Goal: Information Seeking & Learning: Learn about a topic

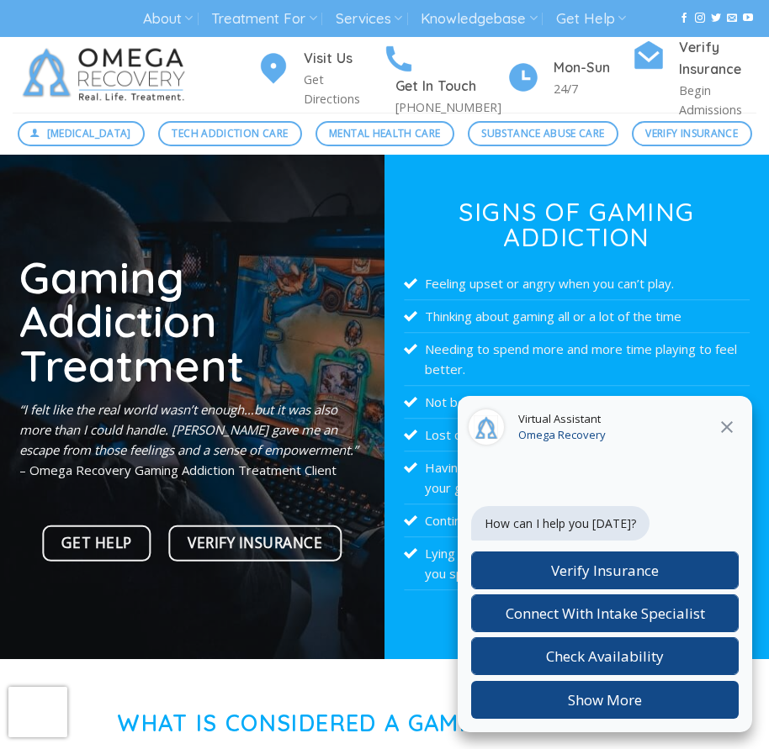
click at [723, 430] on icon "Close" at bounding box center [726, 427] width 20 height 20
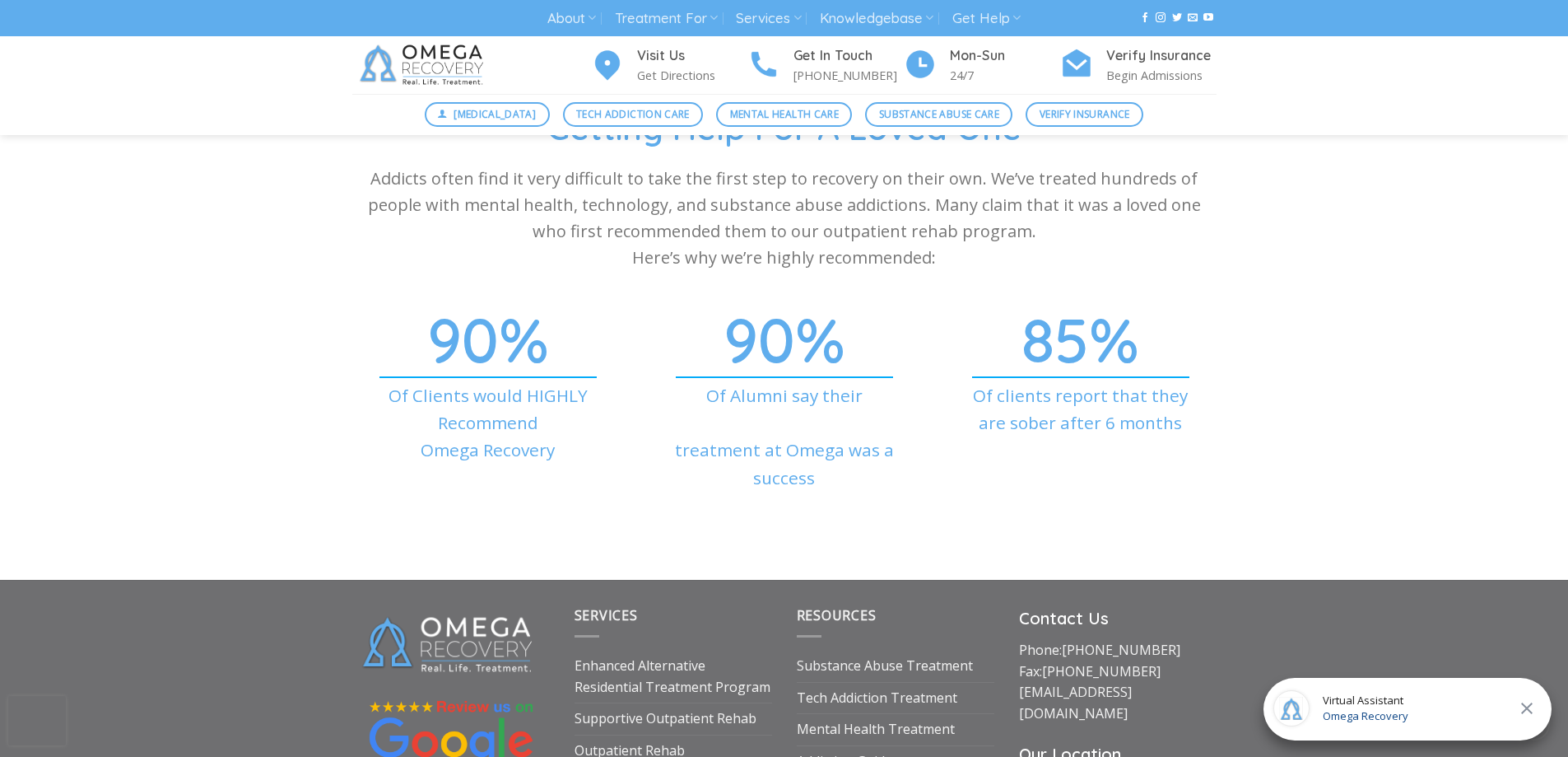
scroll to position [6034, 0]
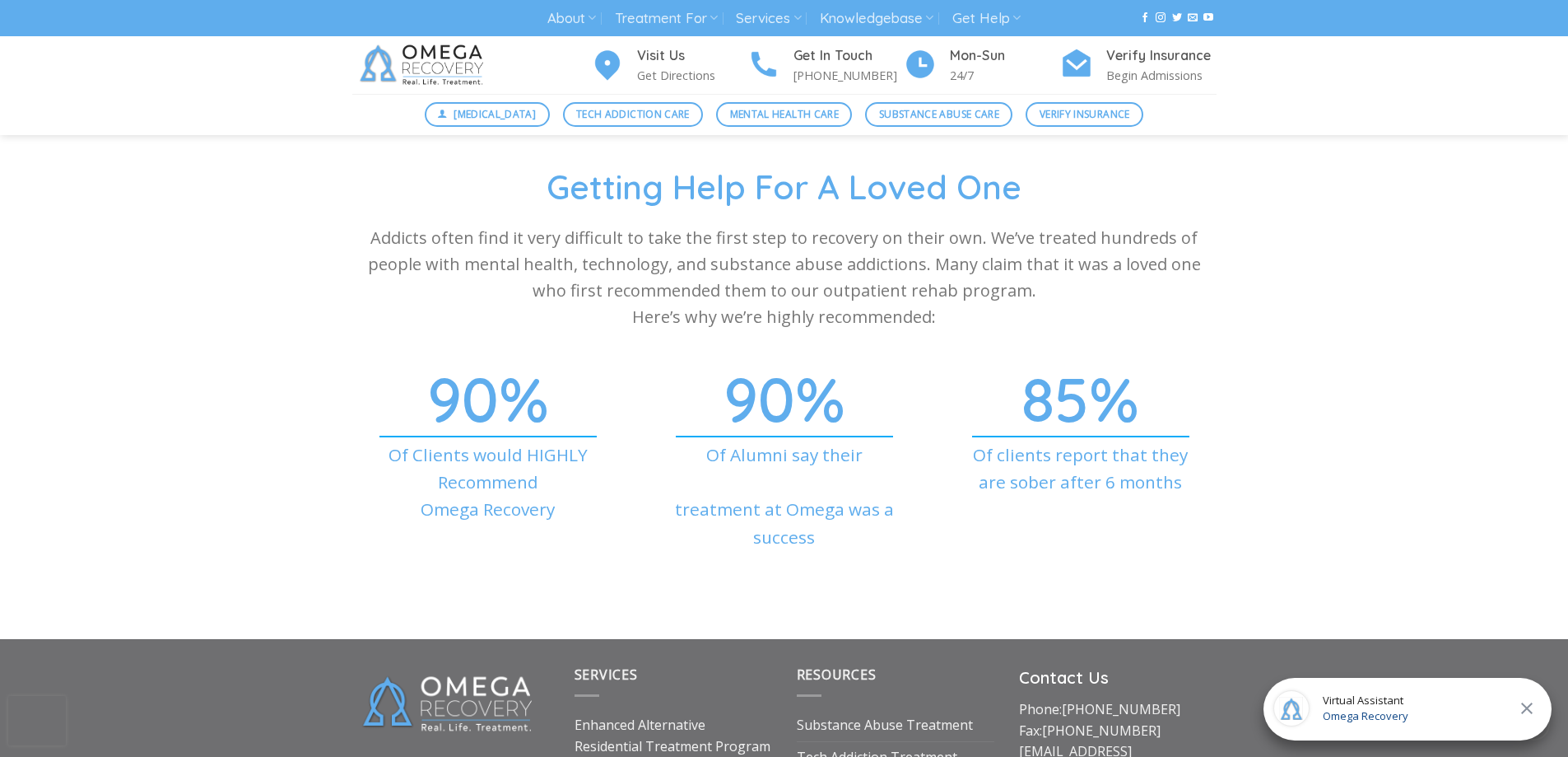
click at [171, 272] on div "Getting Help For A Loved One Addicts often find it very difficult to take the f…" at bounding box center [784, 381] width 1568 height 433
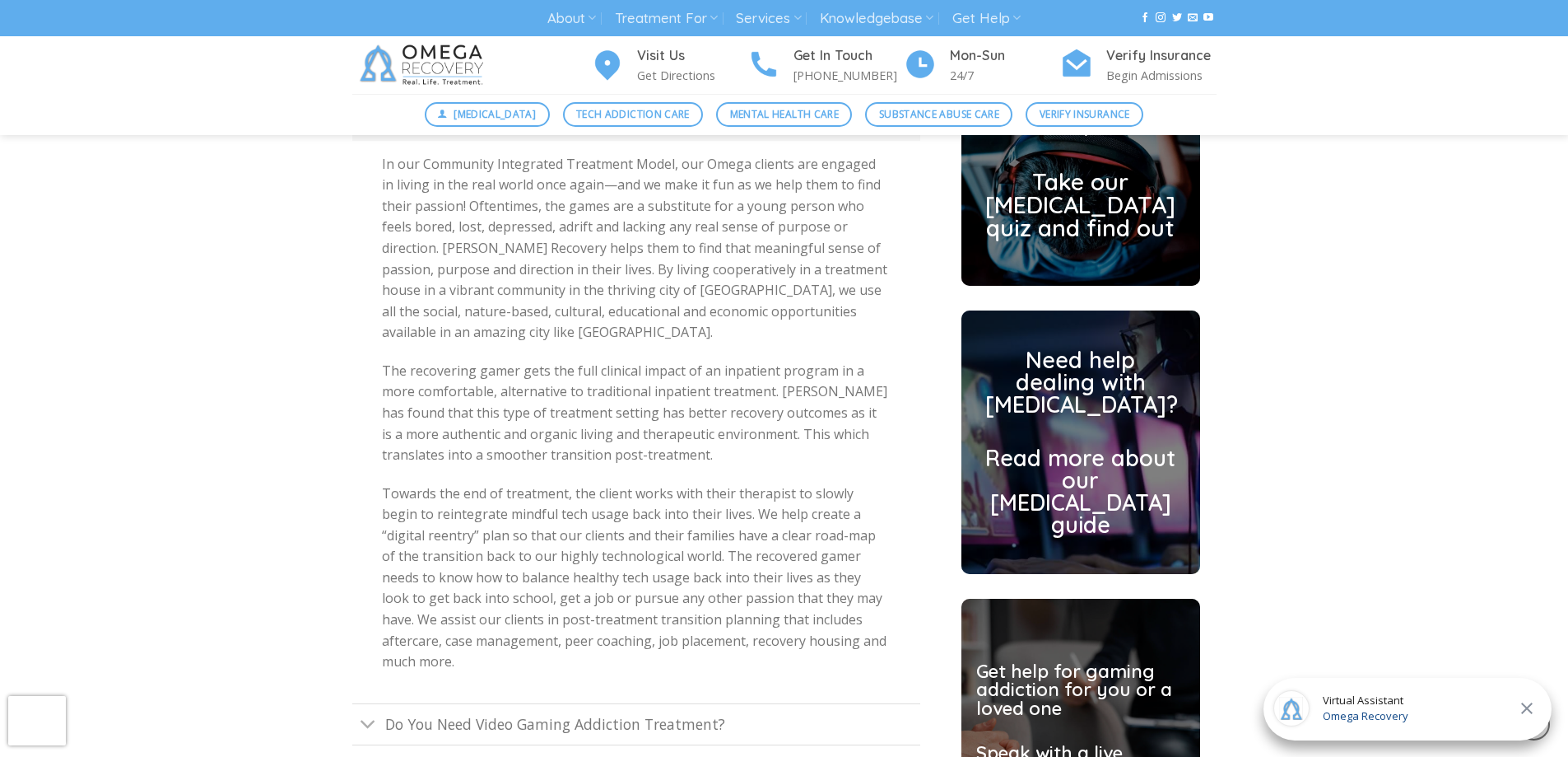
scroll to position [4223, 0]
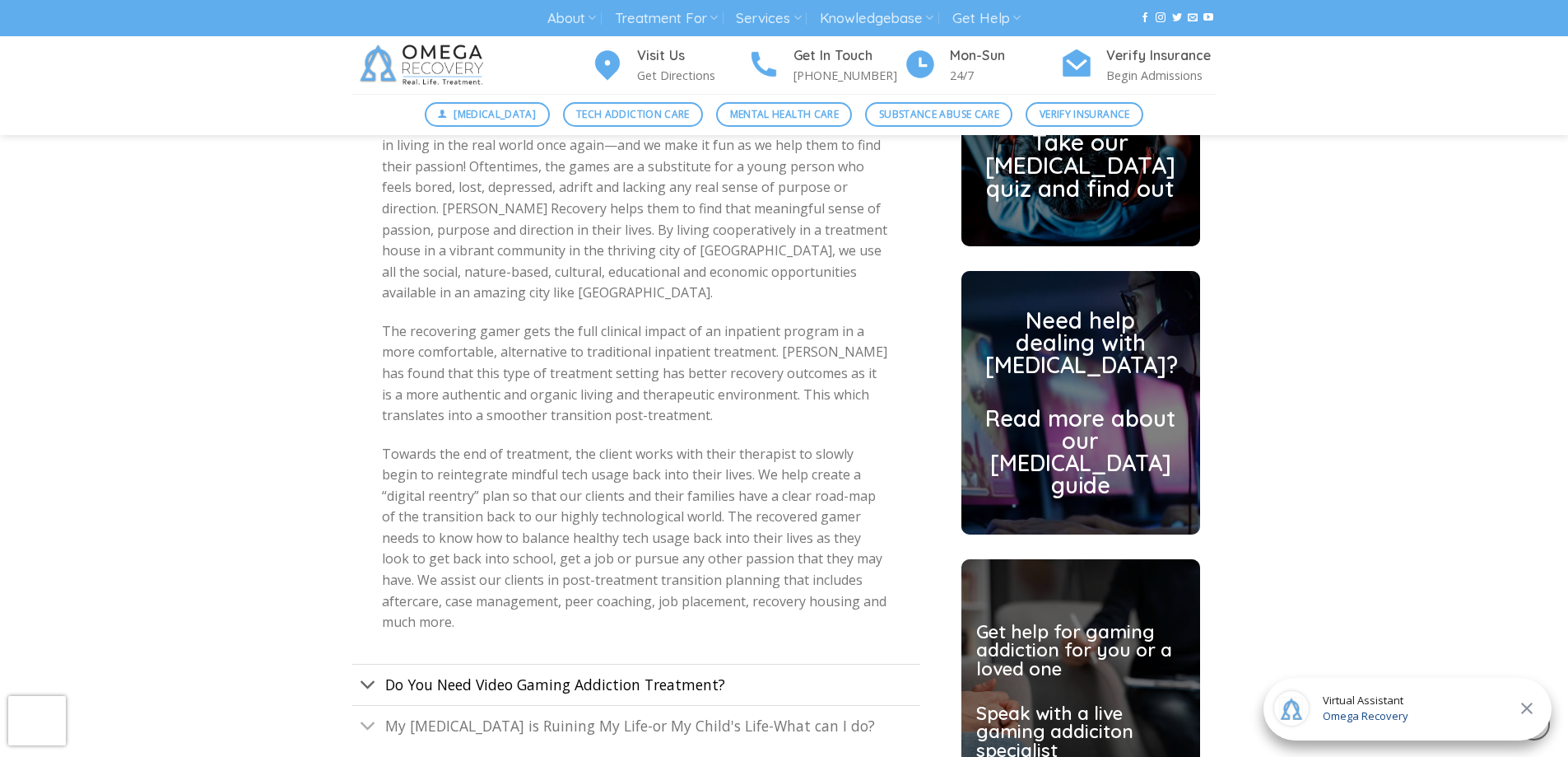
click at [594, 675] on span "Do You Need Video Gaming Addiction Treatment?" at bounding box center [555, 685] width 340 height 20
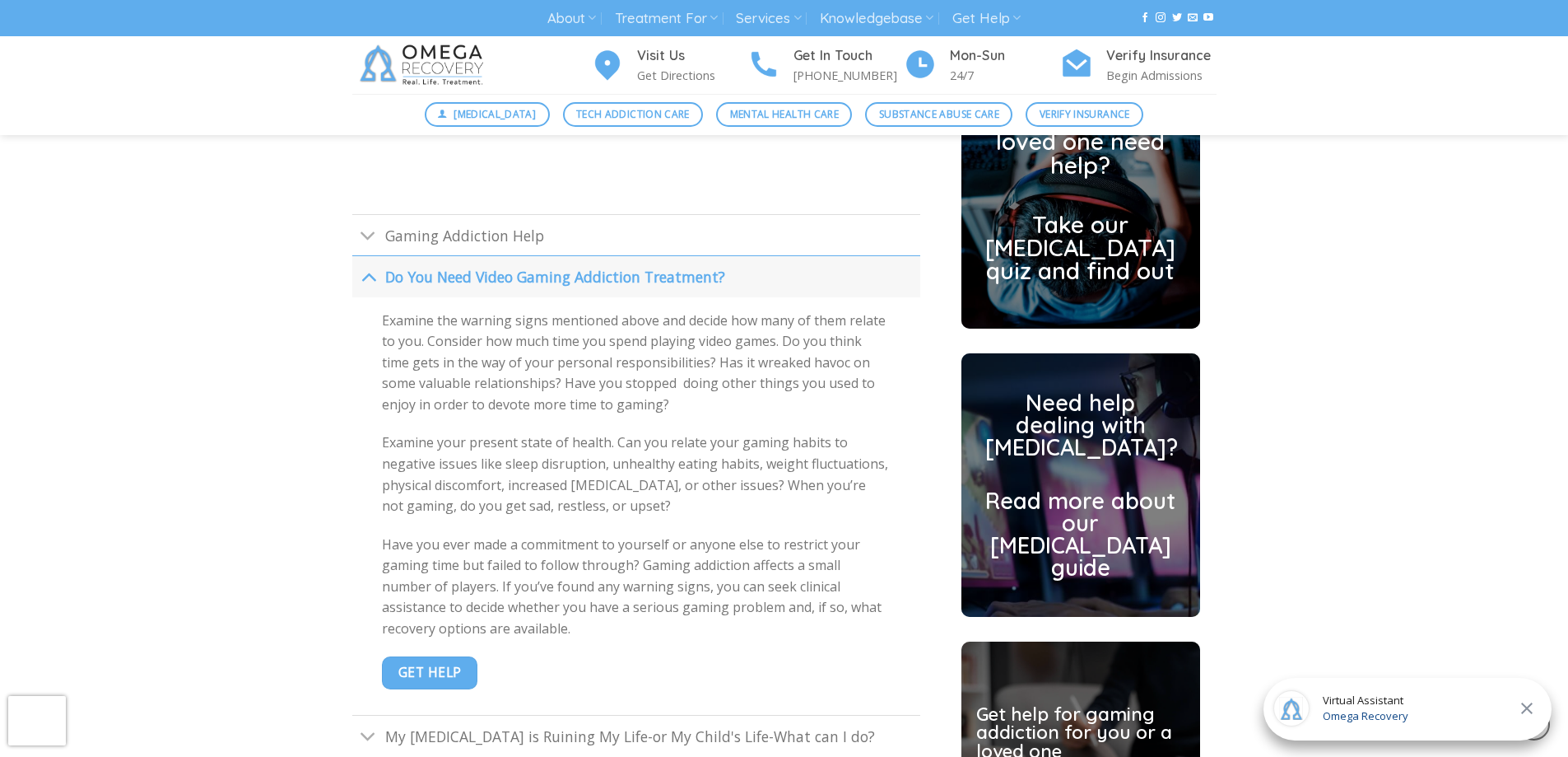
scroll to position [4305, 0]
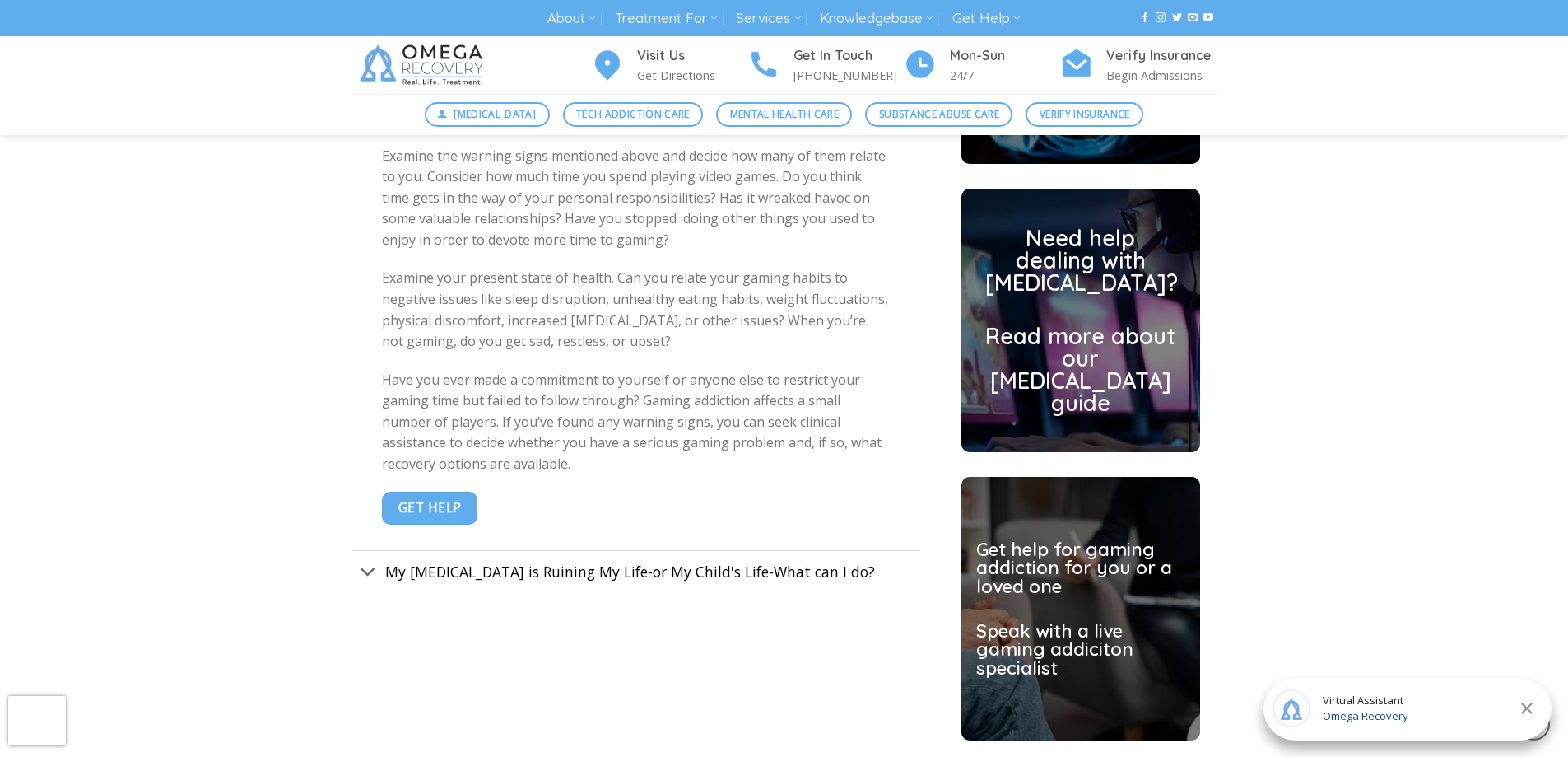
click at [545, 561] on span "My [MEDICAL_DATA] is Ruining My Life-or My Child's Life-What can I do?" at bounding box center [630, 571] width 489 height 20
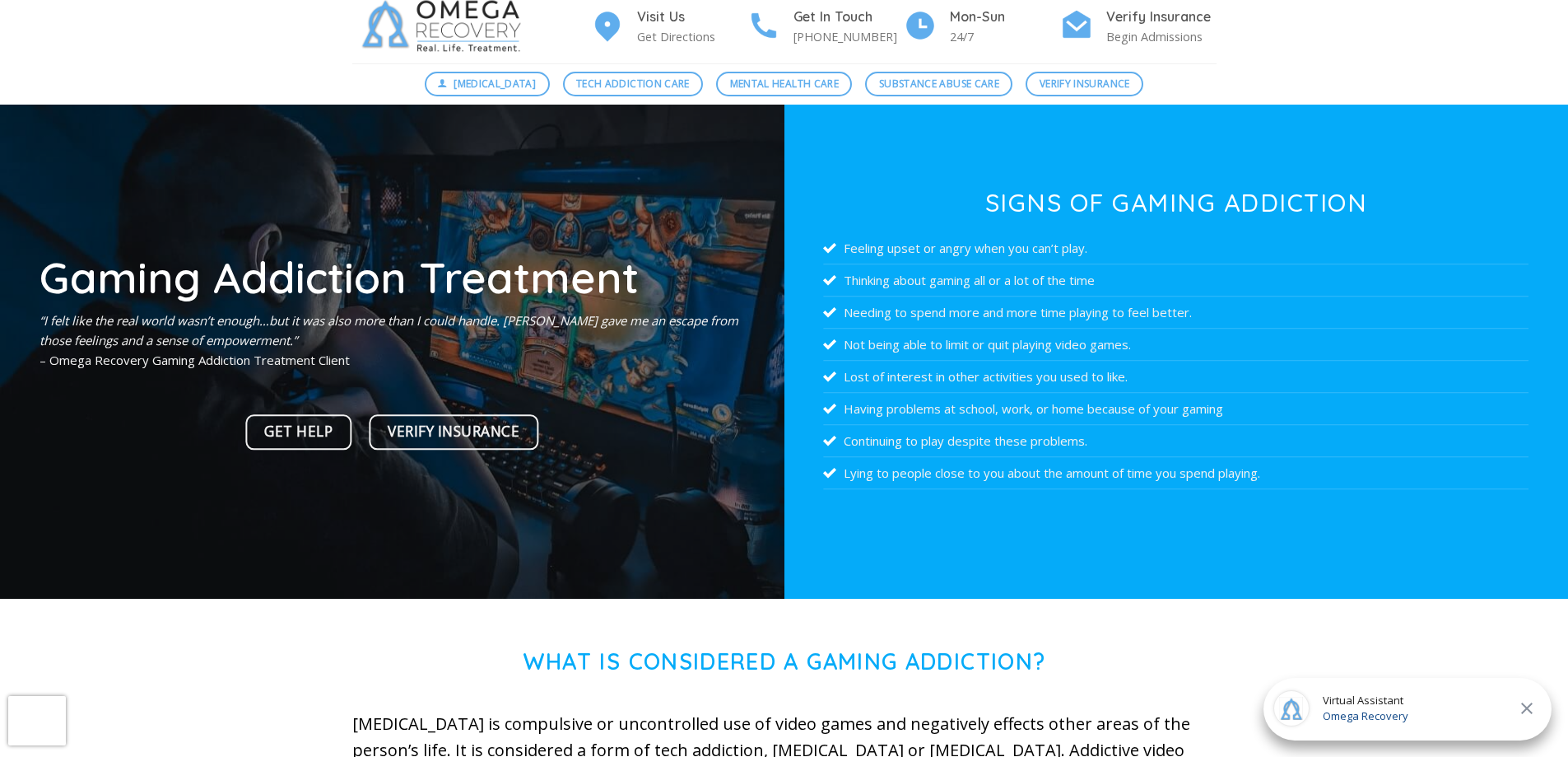
scroll to position [0, 0]
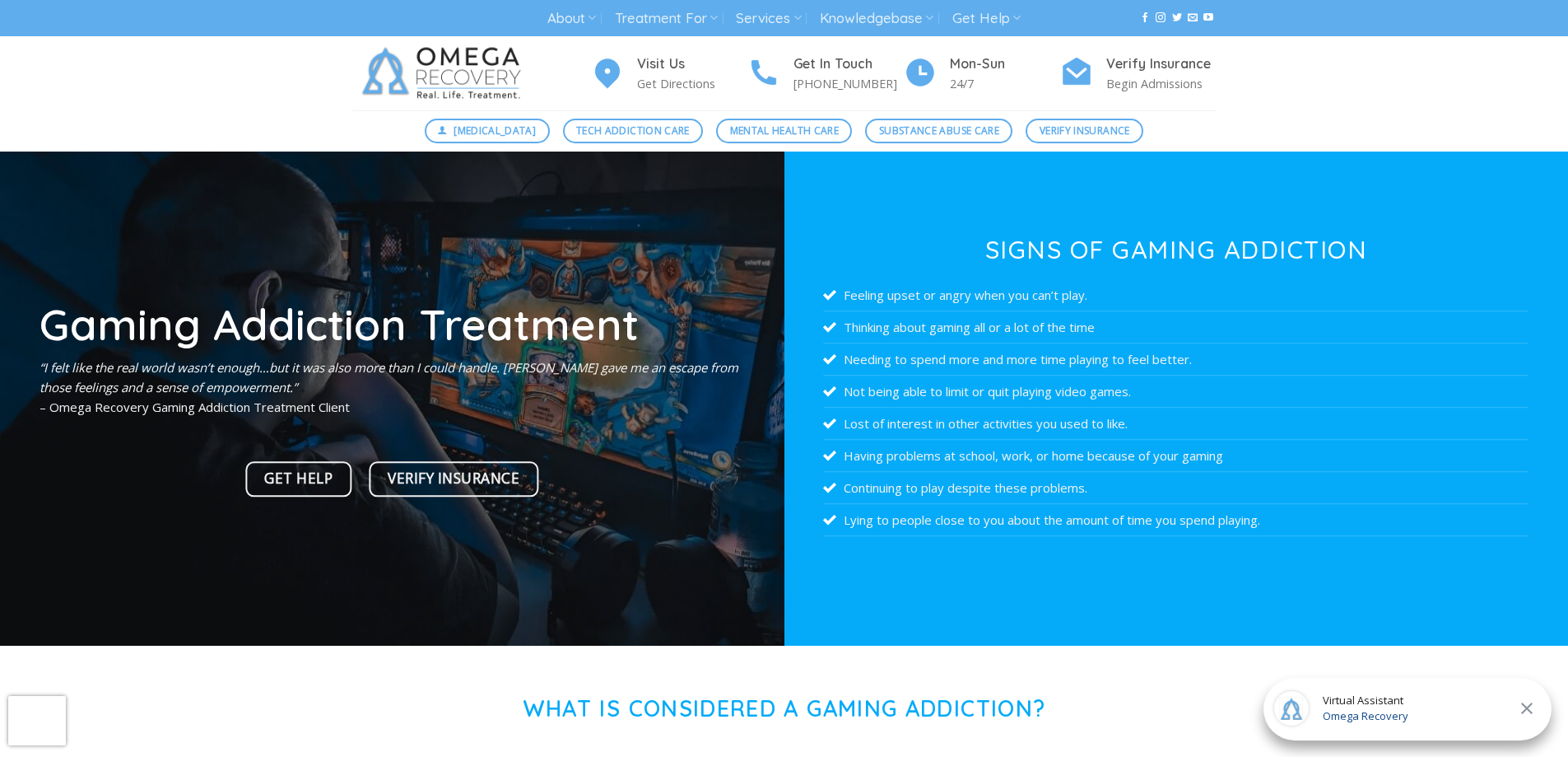
click at [469, 68] on img at bounding box center [444, 73] width 185 height 74
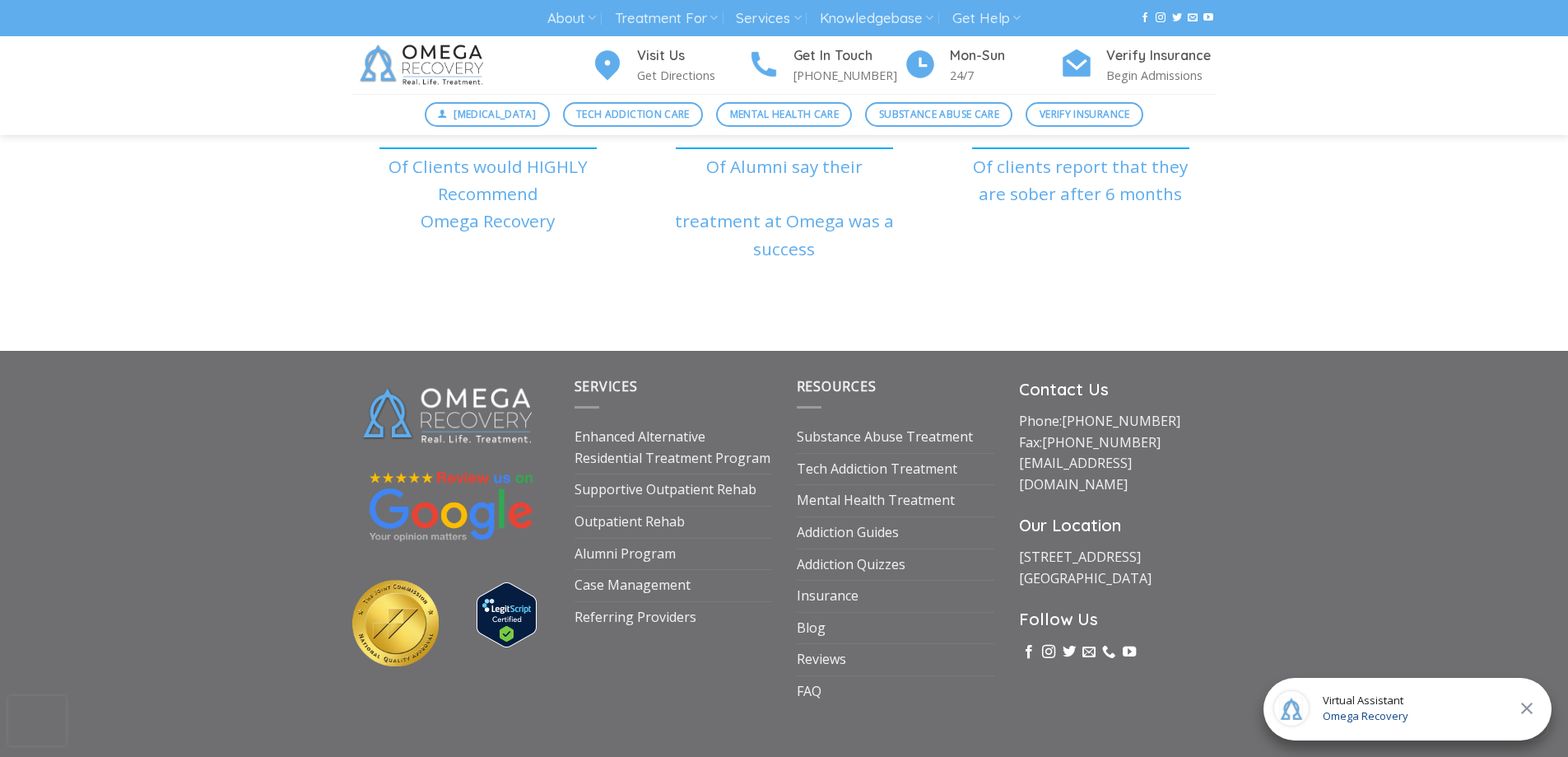
scroll to position [5952, 0]
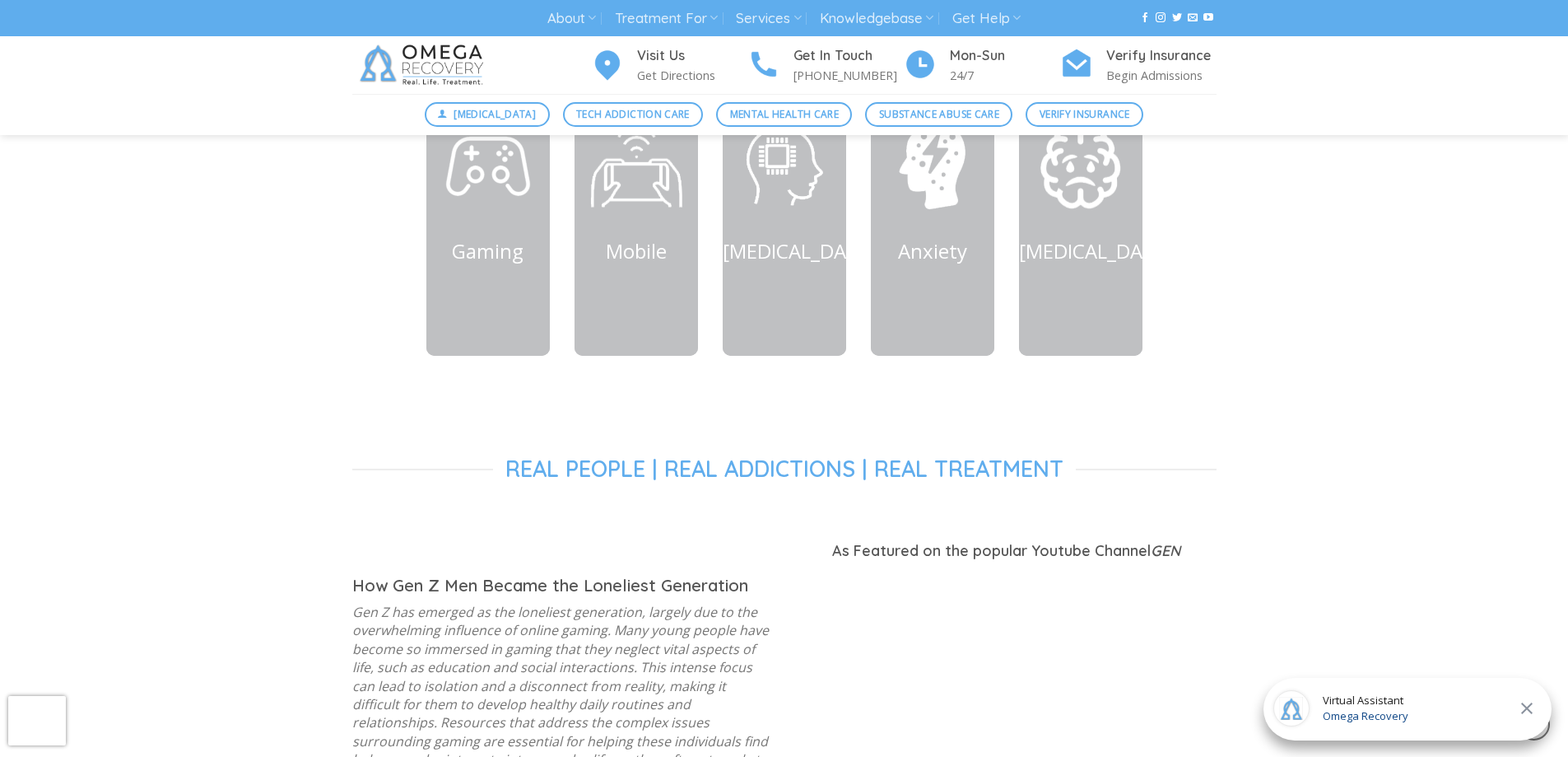
scroll to position [741, 0]
